Goal: Task Accomplishment & Management: Use online tool/utility

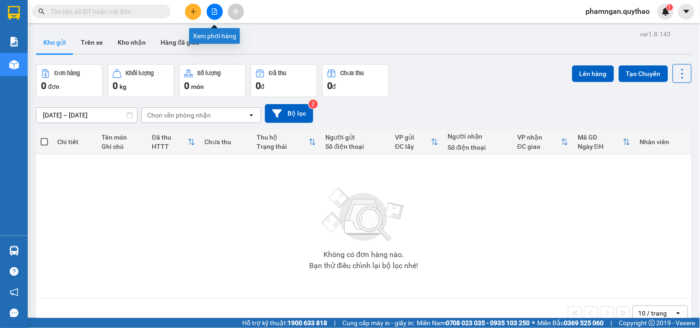
click at [214, 17] on button at bounding box center [215, 12] width 16 height 16
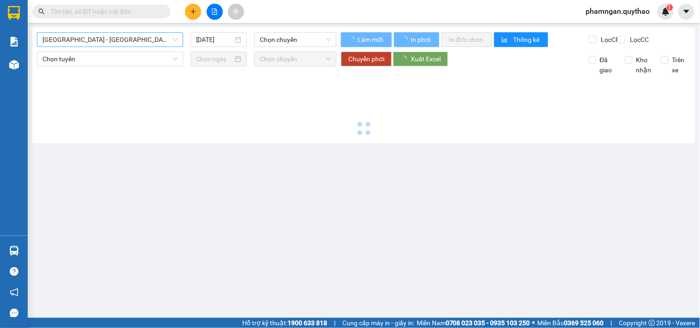
type input "[DATE]"
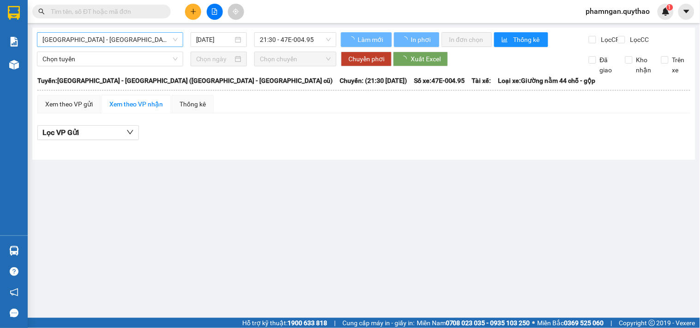
click at [137, 35] on span "[GEOGRAPHIC_DATA] - [GEOGRAPHIC_DATA] ([GEOGRAPHIC_DATA] - [GEOGRAPHIC_DATA] cũ)" at bounding box center [109, 40] width 135 height 14
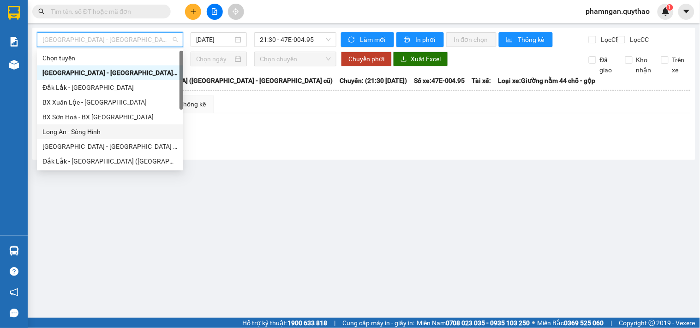
click at [60, 131] on div "Long An - Sông Hinh" at bounding box center [109, 132] width 135 height 10
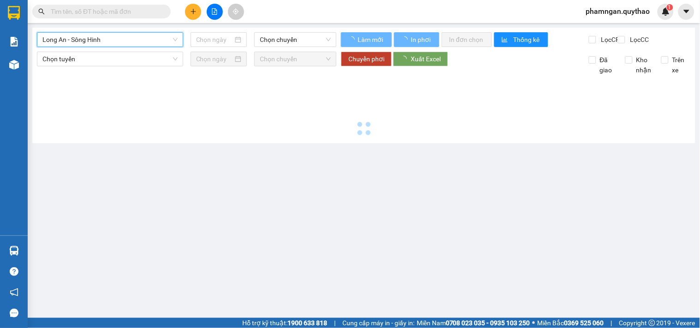
type input "[DATE]"
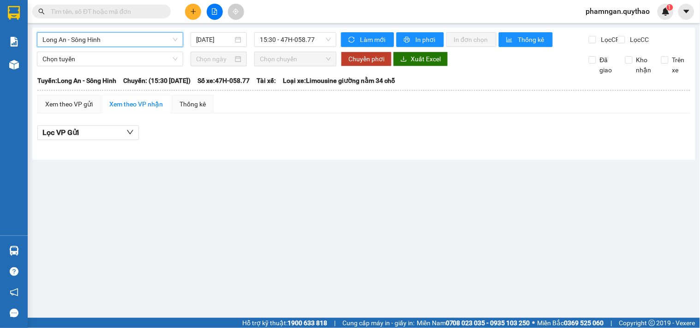
click at [95, 38] on span "Long An - Sông Hinh" at bounding box center [109, 40] width 135 height 14
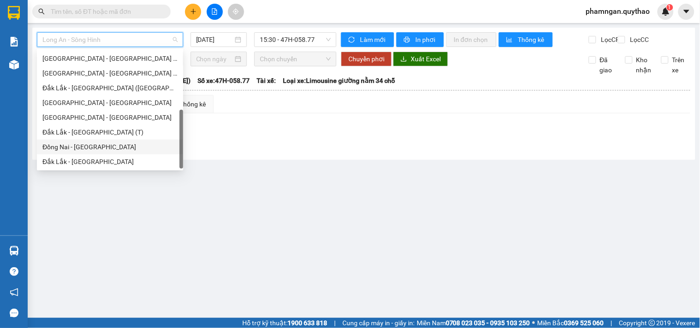
scroll to position [30, 0]
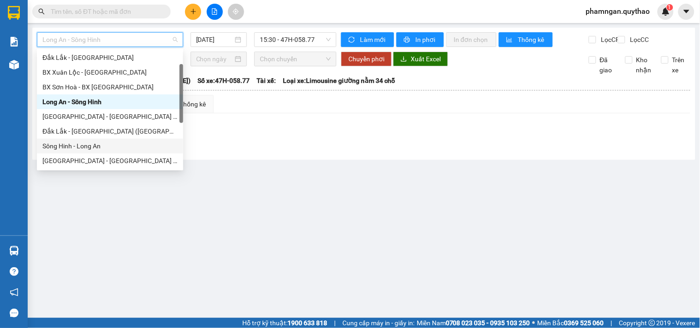
click at [86, 145] on div "Sông Hinh - Long An" at bounding box center [109, 146] width 135 height 10
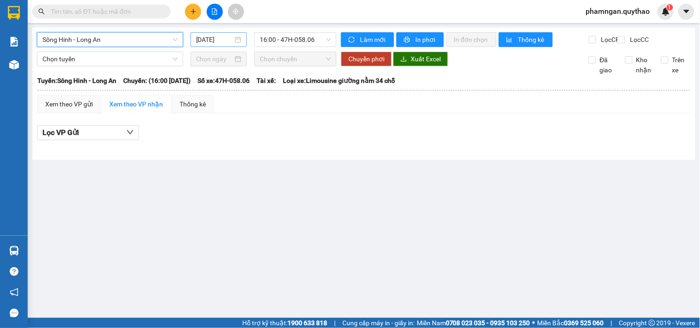
click at [232, 37] on input "[DATE]" at bounding box center [214, 40] width 37 height 10
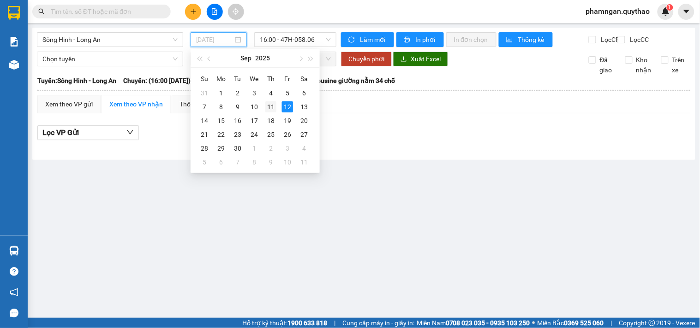
click at [271, 107] on div "11" at bounding box center [270, 106] width 11 height 11
type input "[DATE]"
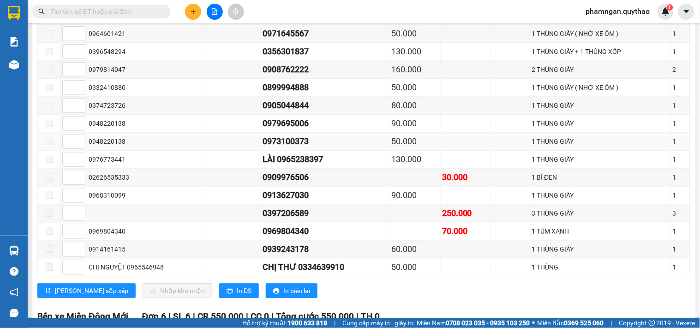
scroll to position [1640, 0]
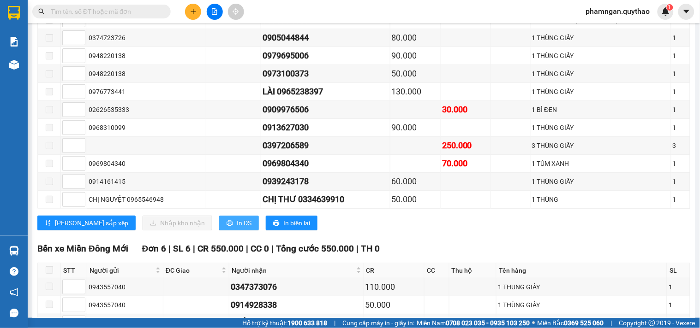
click at [237, 228] on span "In DS" at bounding box center [244, 223] width 15 height 10
